Goal: Task Accomplishment & Management: Manage account settings

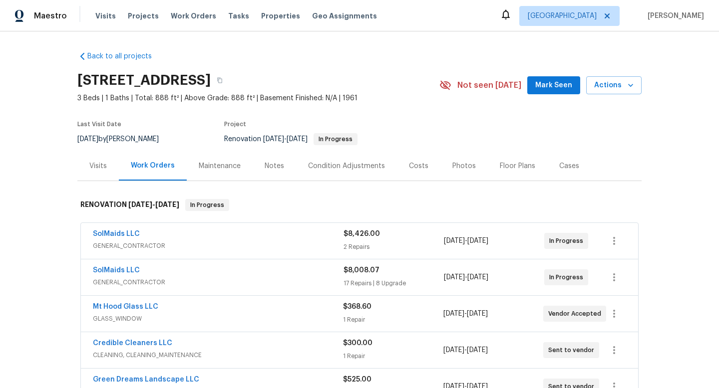
click at [273, 168] on div "Notes" at bounding box center [274, 166] width 19 height 10
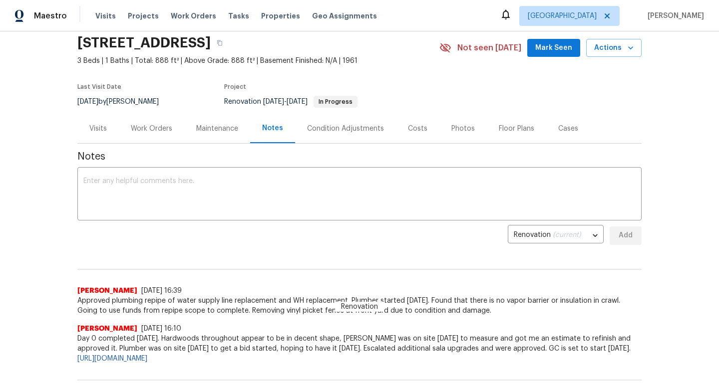
scroll to position [112, 0]
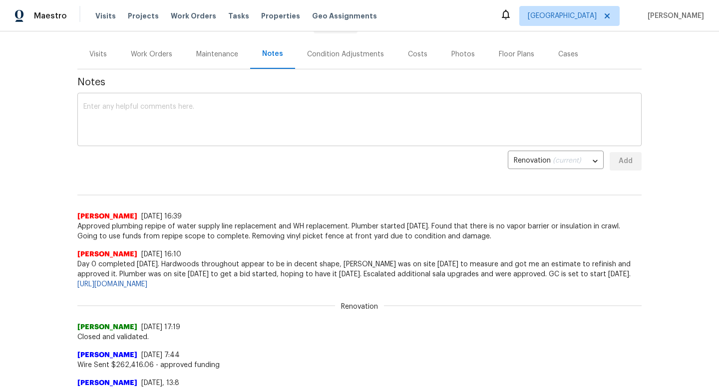
click at [289, 127] on textarea at bounding box center [359, 120] width 552 height 35
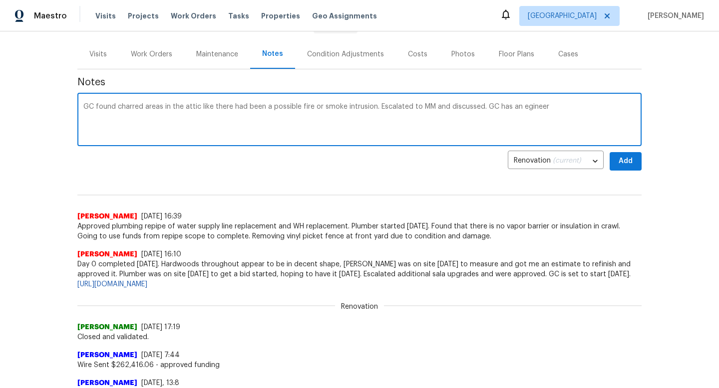
click at [522, 108] on textarea "GC found charred areas in the attic like there had been a possible fire or smok…" at bounding box center [359, 120] width 552 height 35
click at [566, 108] on textarea "GC found charred areas in the attic like there had been a possible fire or smok…" at bounding box center [359, 120] width 552 height 35
click at [371, 110] on textarea "GC found charred areas in the attic like there had been a possible fire or smok…" at bounding box center [359, 120] width 552 height 35
click at [197, 117] on textarea "GC found charred areas in the attic like there had been a possible fire or smok…" at bounding box center [359, 120] width 552 height 35
click at [199, 118] on textarea "GC found charred areas in the attic like there had been a possible fire or smok…" at bounding box center [359, 120] width 552 height 35
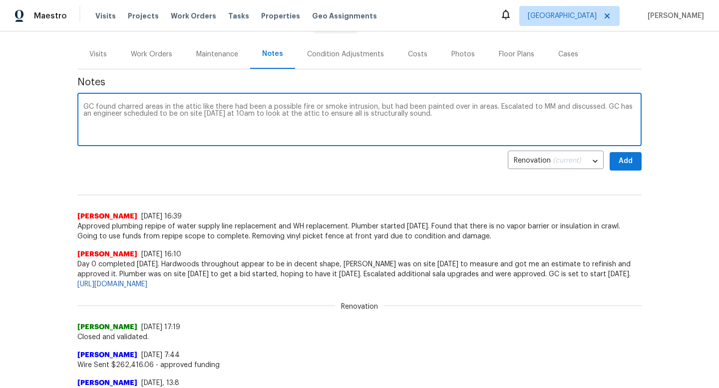
click at [203, 106] on textarea "GC found charred areas in the attic like there had been a possible fire or smok…" at bounding box center [359, 120] width 552 height 35
click at [198, 115] on textarea "GC found charred areas in the attic like there had been a possible fire or smok…" at bounding box center [359, 120] width 552 height 35
click at [426, 116] on textarea "GC found charred areas in the attic like there had been a possible fire or smok…" at bounding box center [359, 120] width 552 height 35
click at [615, 117] on textarea "GC found charred areas in the attic like there had been a possible fire or smok…" at bounding box center [359, 120] width 552 height 35
click at [635, 116] on textarea "GC found charred areas in the attic like there had been a possible fire or smok…" at bounding box center [359, 120] width 552 height 35
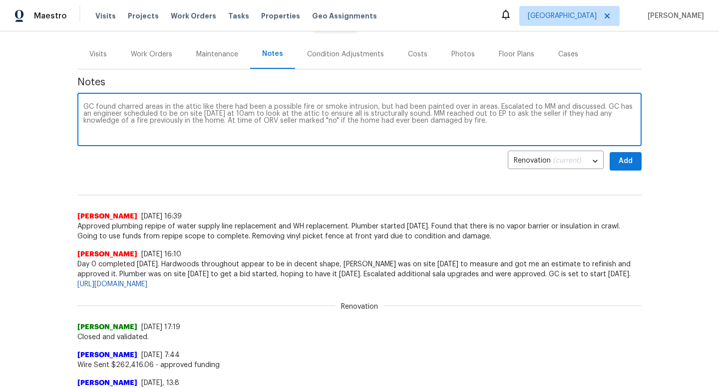
paste textarea "https://opendoor.slack.com/archives/C013EES7VQB/p1758814139757859"
click at [447, 122] on textarea "GC found charred areas in the attic like there had been a possible fire or smok…" at bounding box center [359, 120] width 552 height 35
drag, startPoint x: 187, startPoint y: 120, endPoint x: 442, endPoint y: 121, distance: 255.2
click at [442, 121] on textarea "GC found charred areas in the attic like there had been a possible fire or smok…" at bounding box center [359, 120] width 552 height 35
click at [422, 112] on textarea "GC found charred areas in the attic like there had been a possible fire or smok…" at bounding box center [359, 120] width 552 height 35
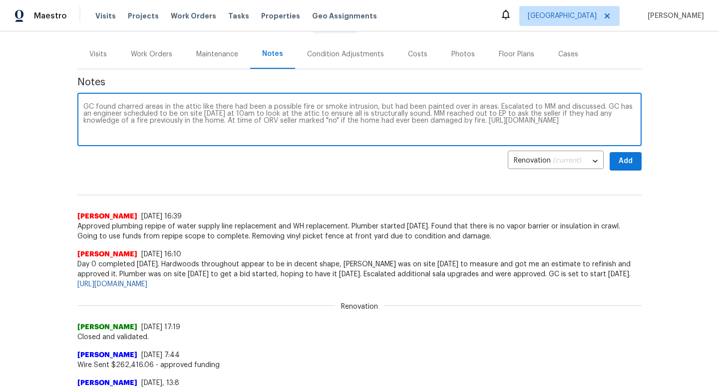
drag, startPoint x: 445, startPoint y: 122, endPoint x: 190, endPoint y: 122, distance: 255.2
click at [190, 122] on textarea "GC found charred areas in the attic like there had been a possible fire or smok…" at bounding box center [359, 120] width 552 height 35
click at [598, 109] on textarea "GC found charred areas in the attic like there had been a possible fire or smok…" at bounding box center [359, 120] width 552 height 35
paste textarea "At time of ORV seller marked "no" if the home had ever been damaged by fire."
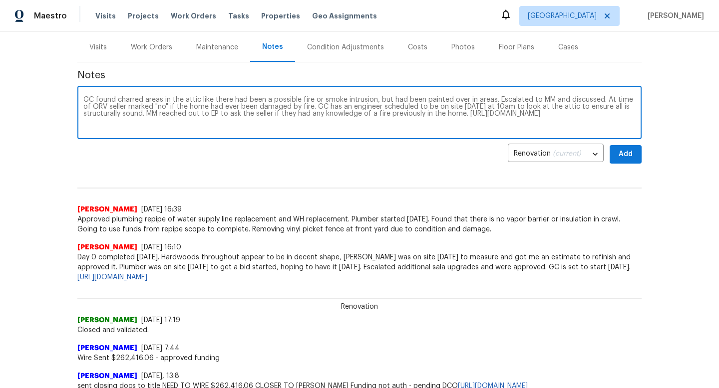
scroll to position [122, 0]
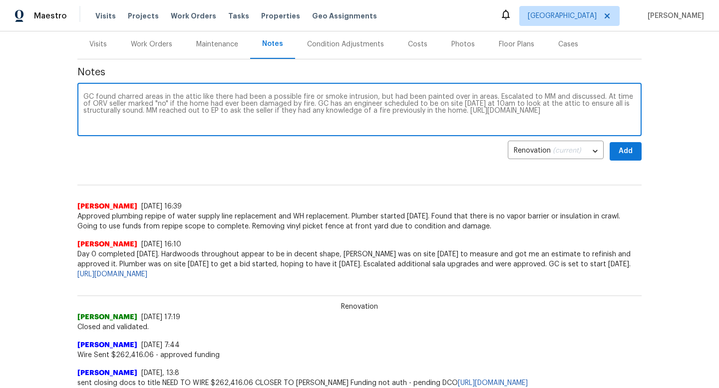
type textarea "GC found charred areas in the attic like there had been a possible fire or smok…"
click at [623, 154] on span "Add" at bounding box center [626, 151] width 16 height 12
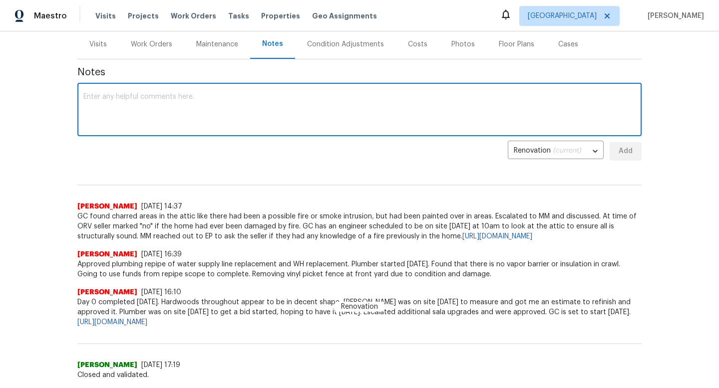
click at [491, 107] on textarea at bounding box center [359, 110] width 552 height 35
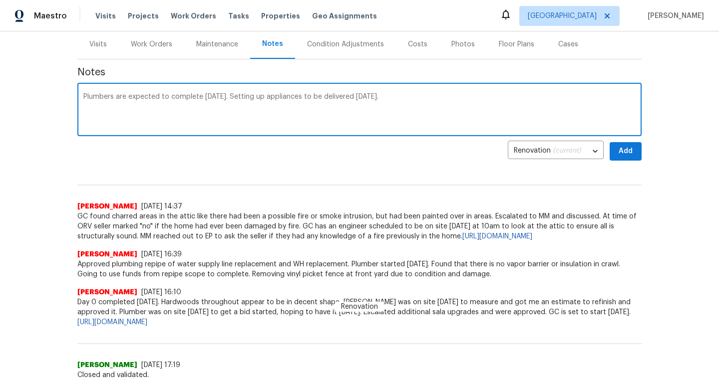
type textarea "Plumbers are expected to complete tomorrow. Setting up appliances to be deliver…"
click at [634, 145] on button "Add" at bounding box center [626, 151] width 32 height 18
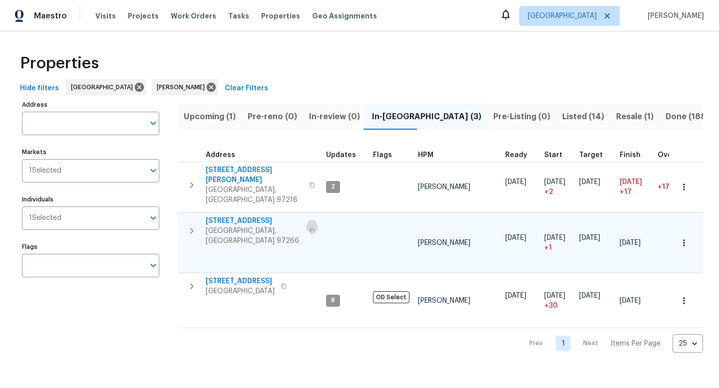
click at [309, 228] on icon "button" at bounding box center [312, 231] width 6 height 6
